Goal: Task Accomplishment & Management: Manage account settings

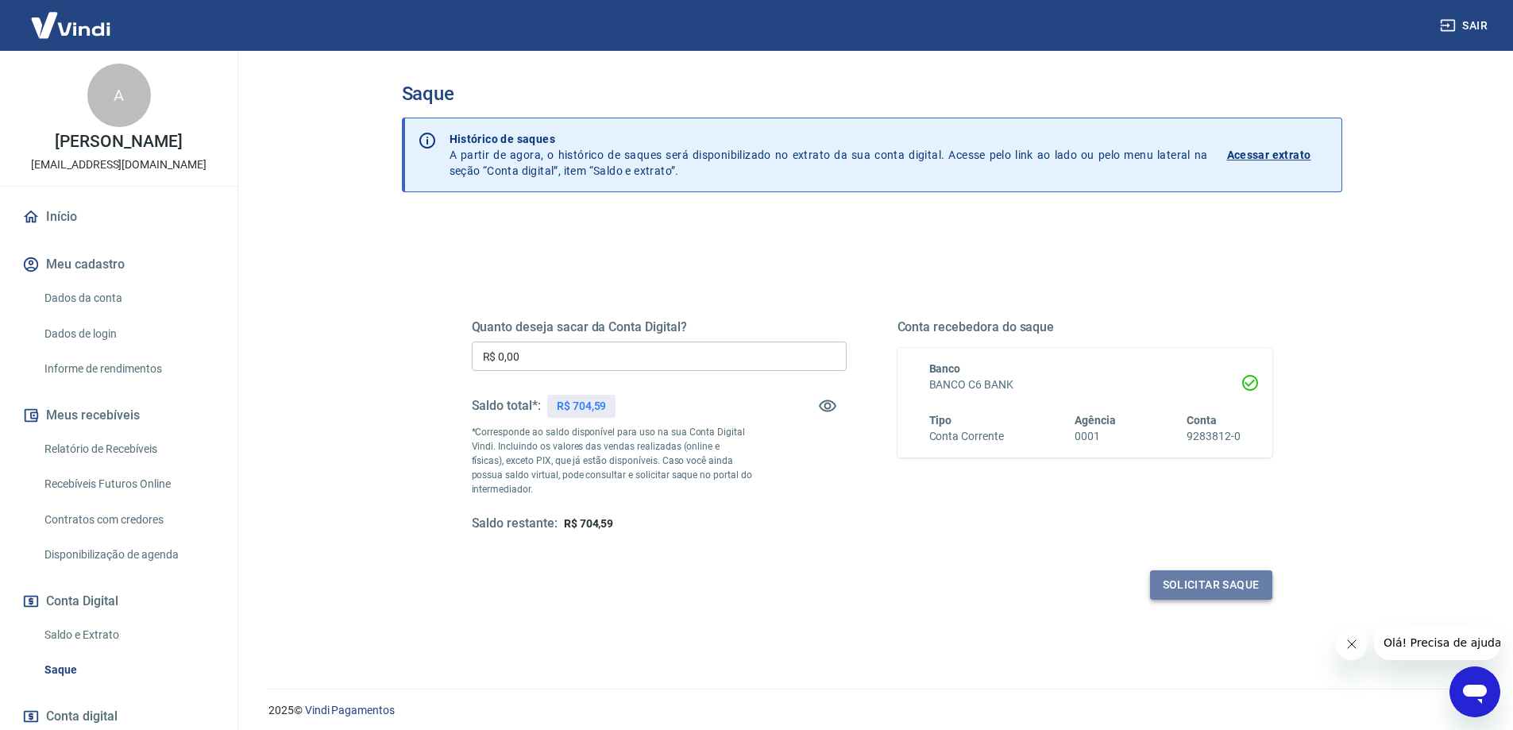
click at [1196, 578] on button "Solicitar saque" at bounding box center [1211, 584] width 122 height 29
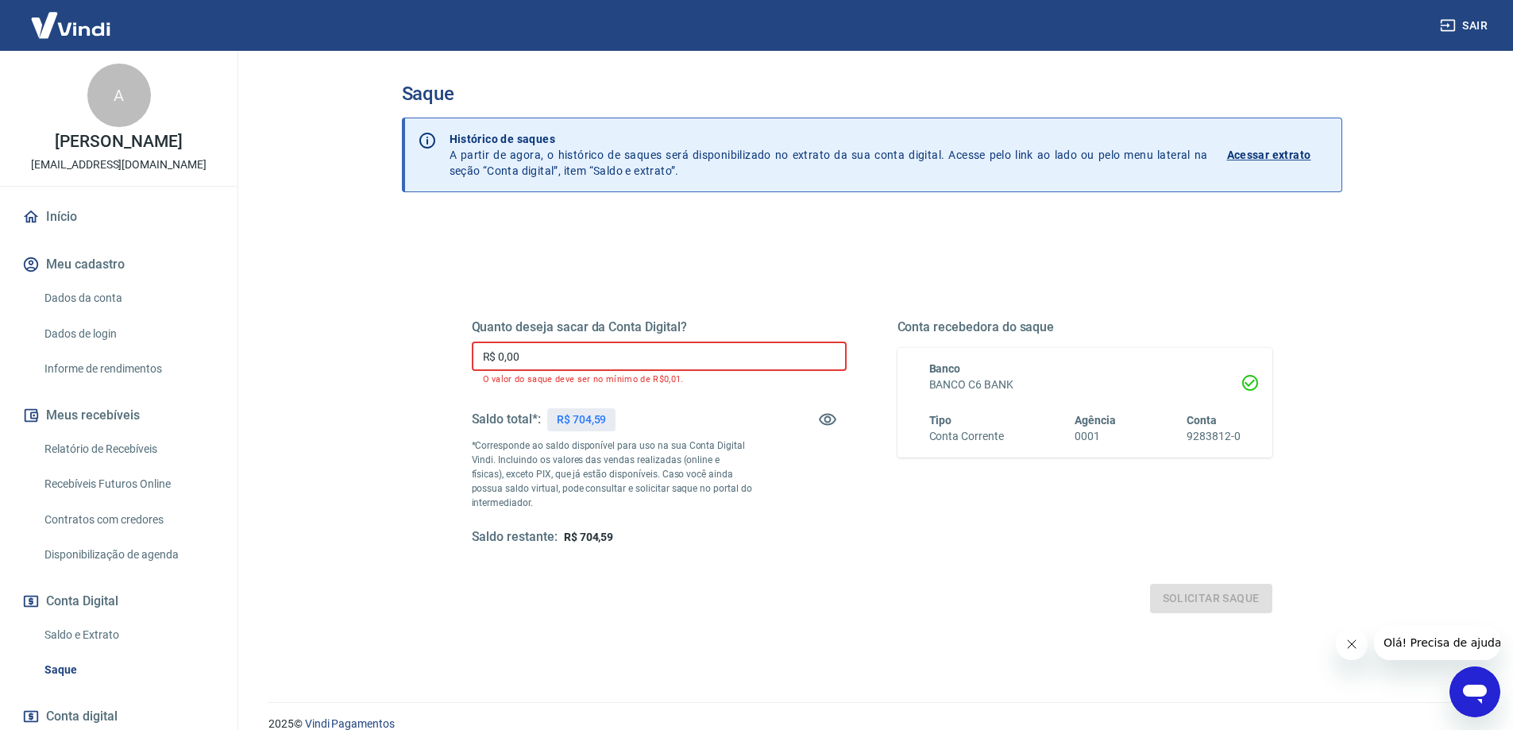
drag, startPoint x: 501, startPoint y: 360, endPoint x: 597, endPoint y: 360, distance: 96.1
click at [597, 360] on input "R$ 0,00" at bounding box center [659, 356] width 375 height 29
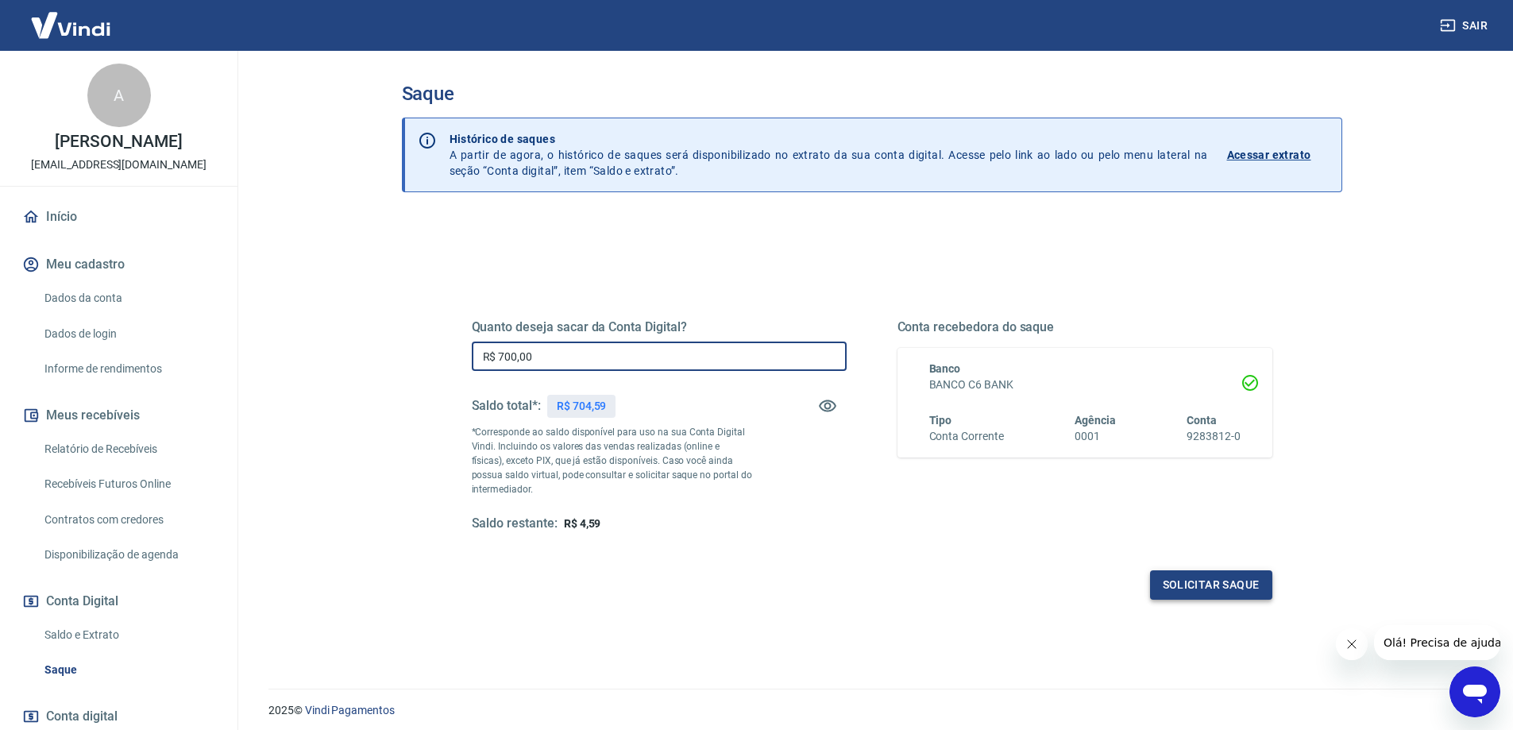
type input "R$ 700,00"
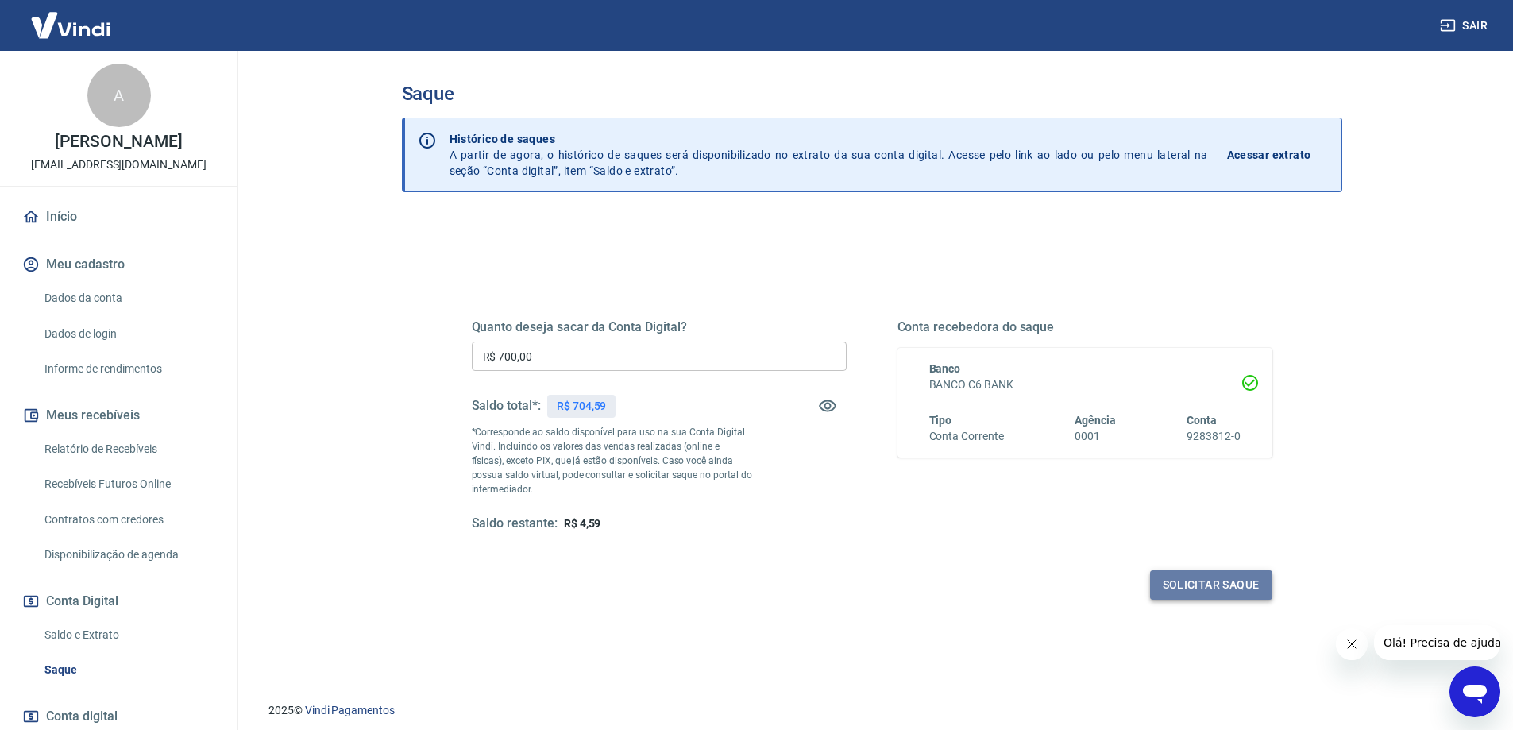
click at [1195, 586] on button "Solicitar saque" at bounding box center [1211, 584] width 122 height 29
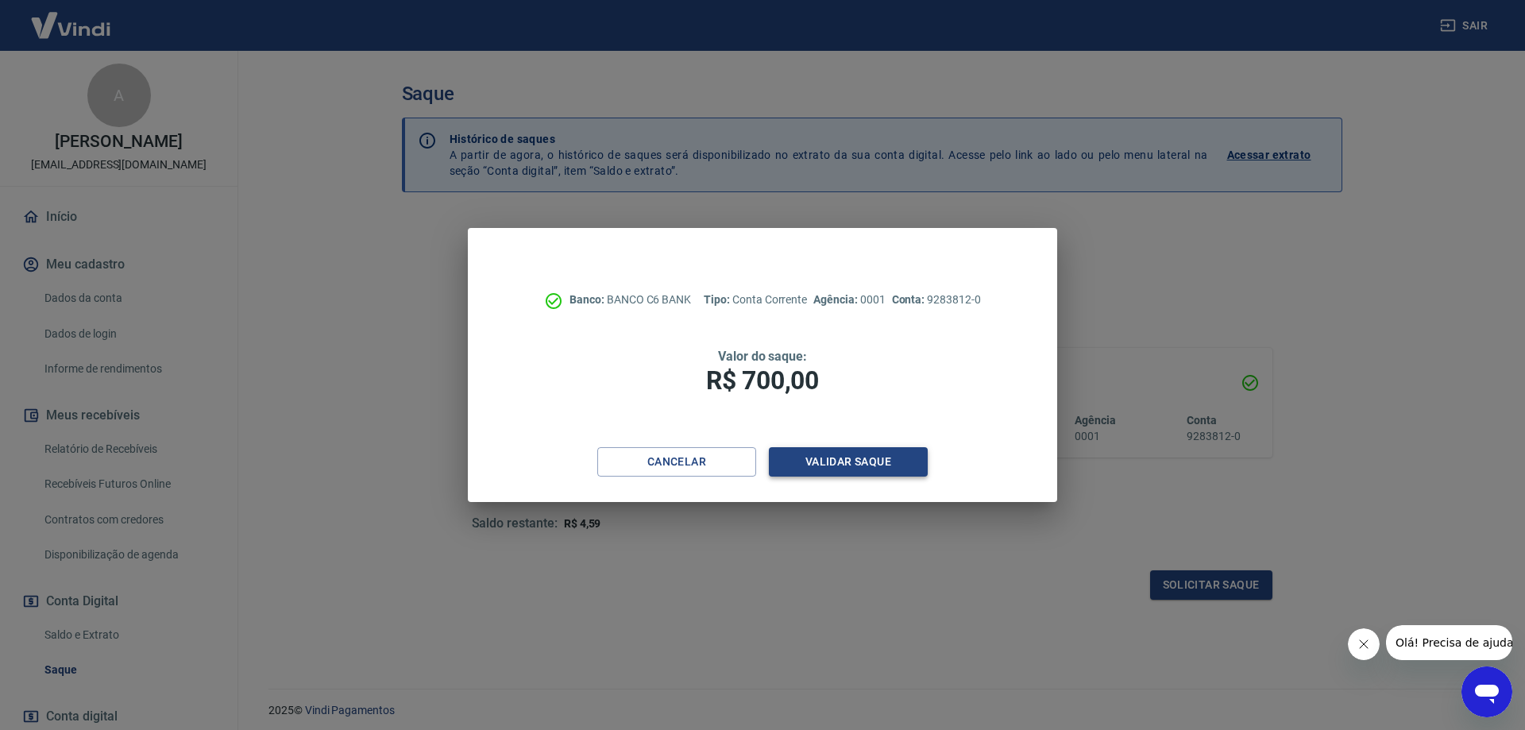
click at [844, 452] on button "Validar saque" at bounding box center [848, 461] width 159 height 29
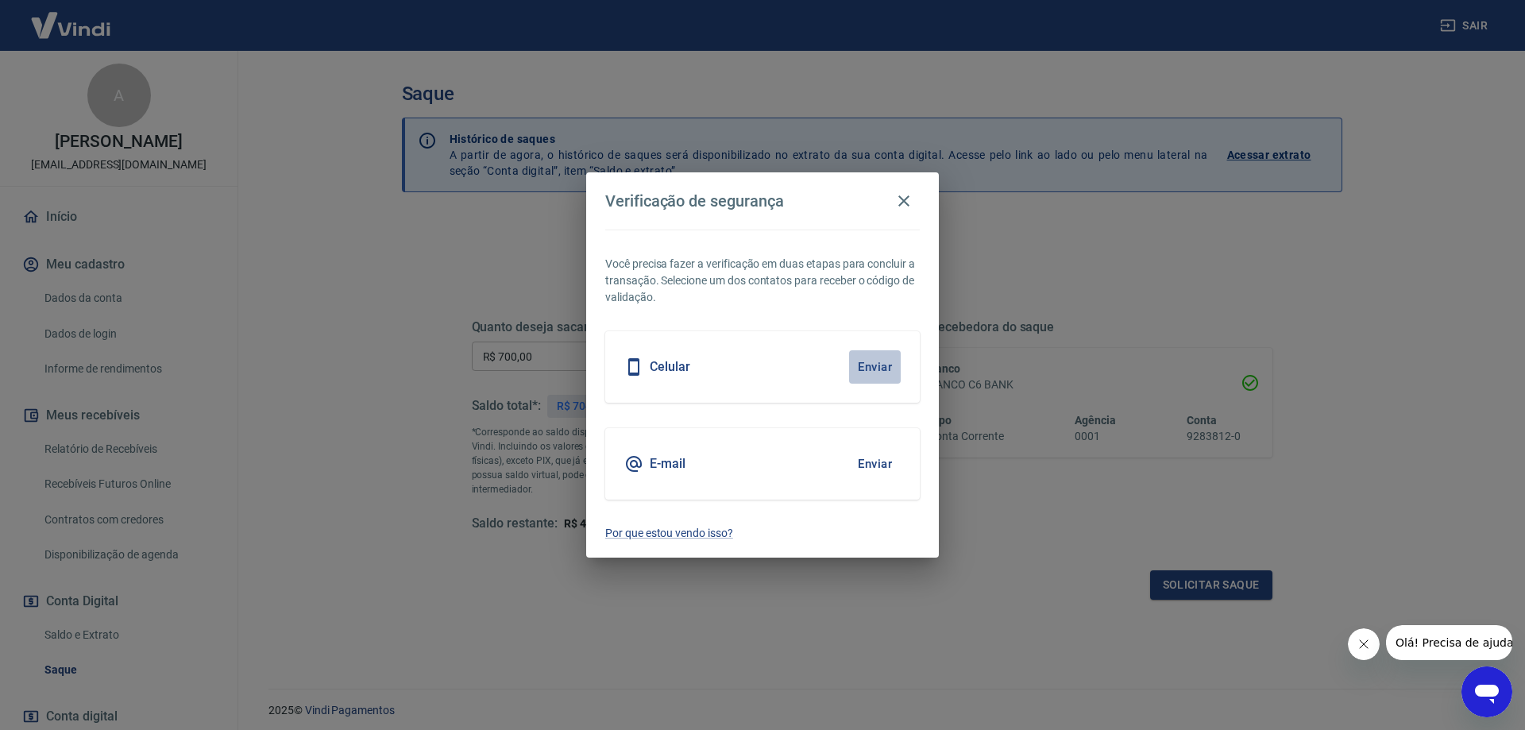
click at [874, 367] on button "Enviar" at bounding box center [875, 366] width 52 height 33
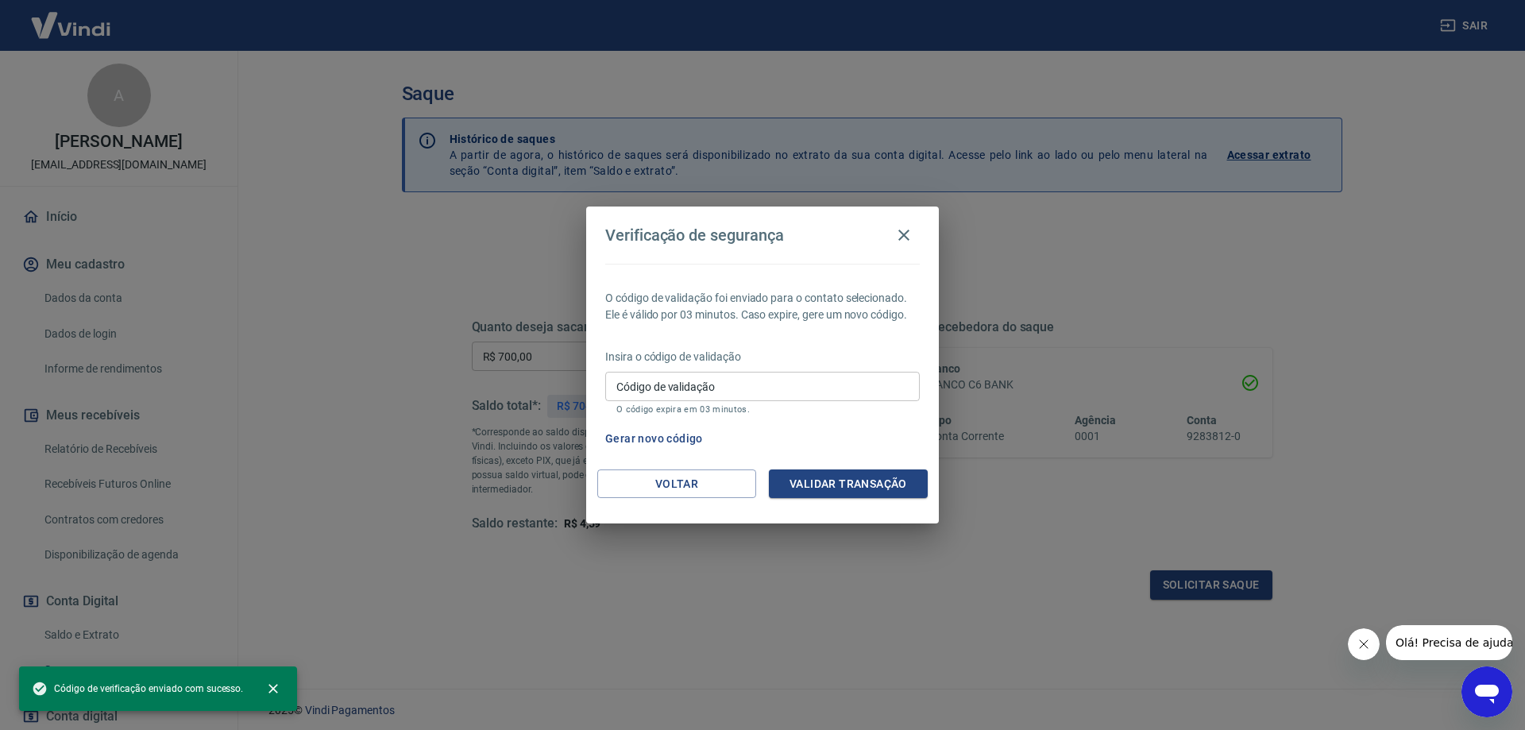
click at [699, 384] on input "Código de validação" at bounding box center [762, 386] width 315 height 29
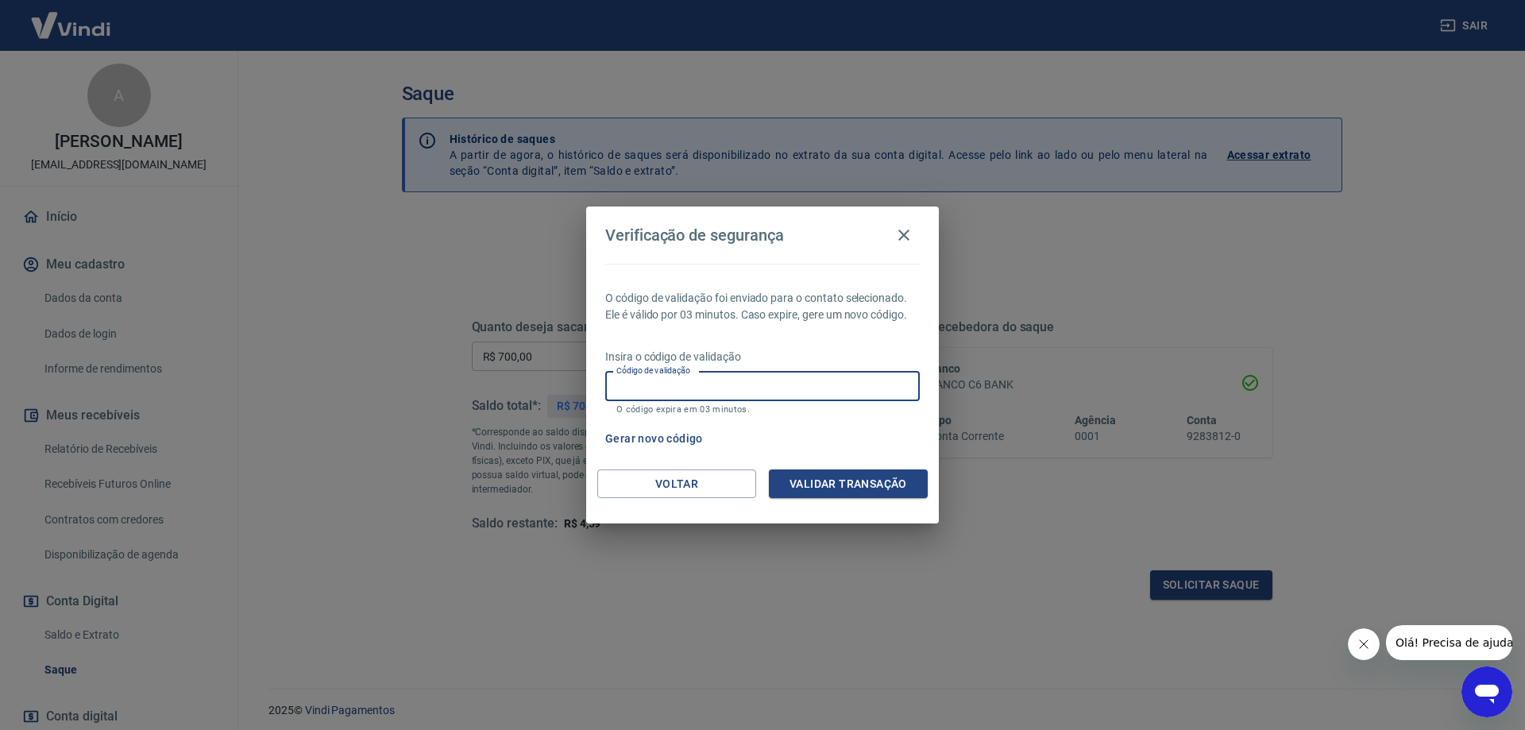
click at [732, 387] on input "Código de validação" at bounding box center [762, 386] width 315 height 29
click at [640, 385] on input "Código de validação" at bounding box center [762, 386] width 315 height 29
type input "936142"
click at [843, 496] on button "Validar transação" at bounding box center [848, 483] width 159 height 29
